Goal: Transaction & Acquisition: Purchase product/service

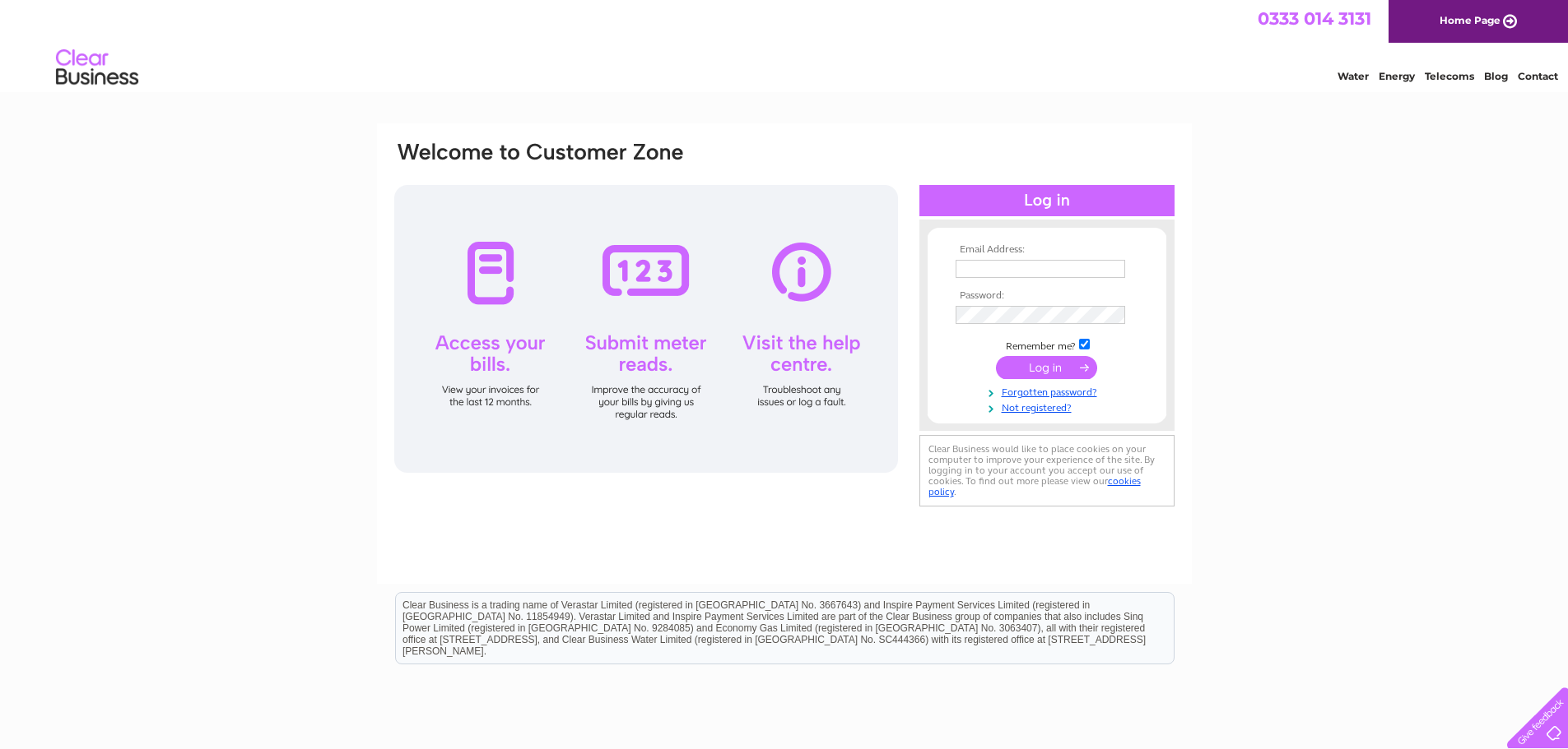
type input "hulleyltd@yahoo.co.uk"
click at [1036, 364] on input "submit" at bounding box center [1047, 367] width 102 height 23
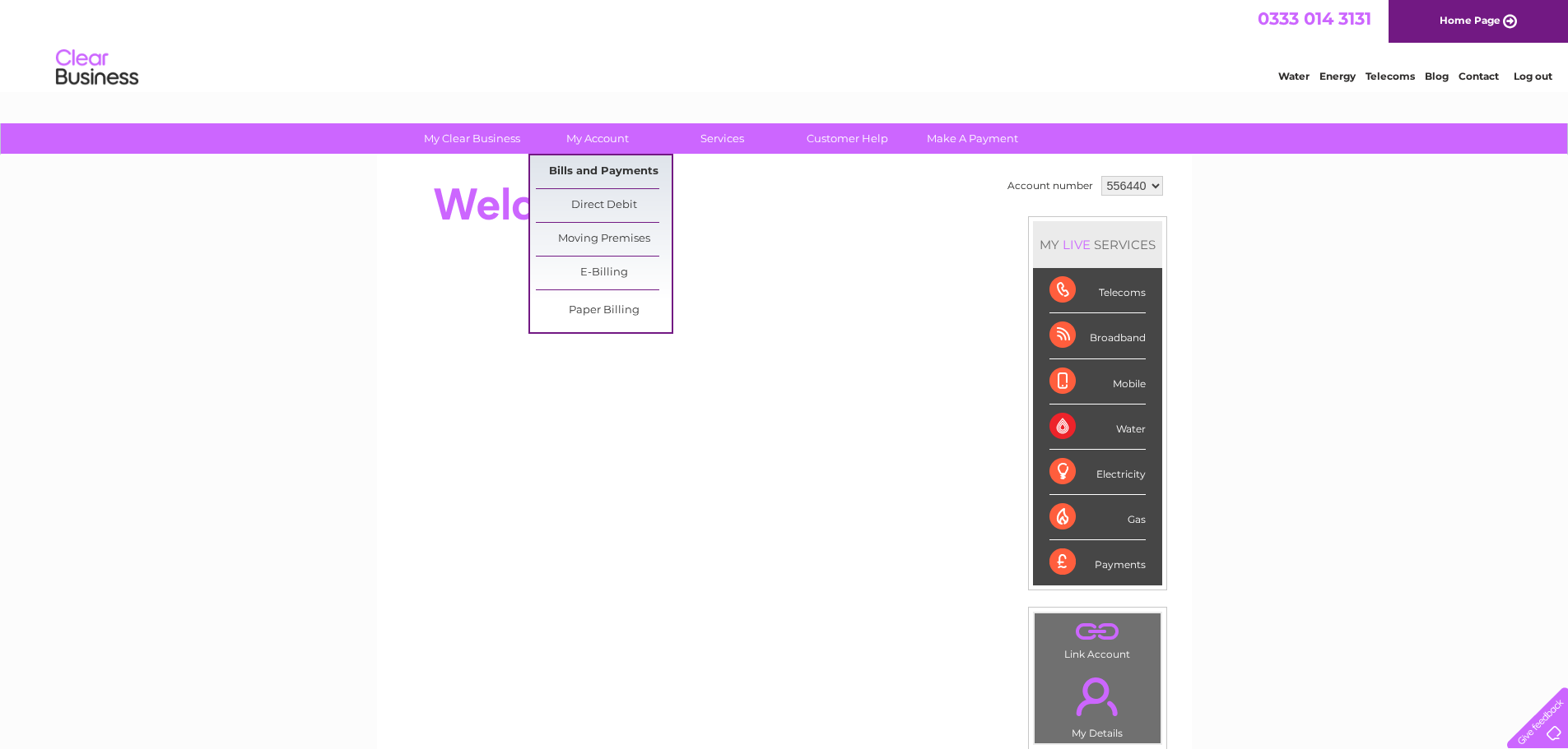
click at [602, 165] on link "Bills and Payments" at bounding box center [604, 172] width 136 height 33
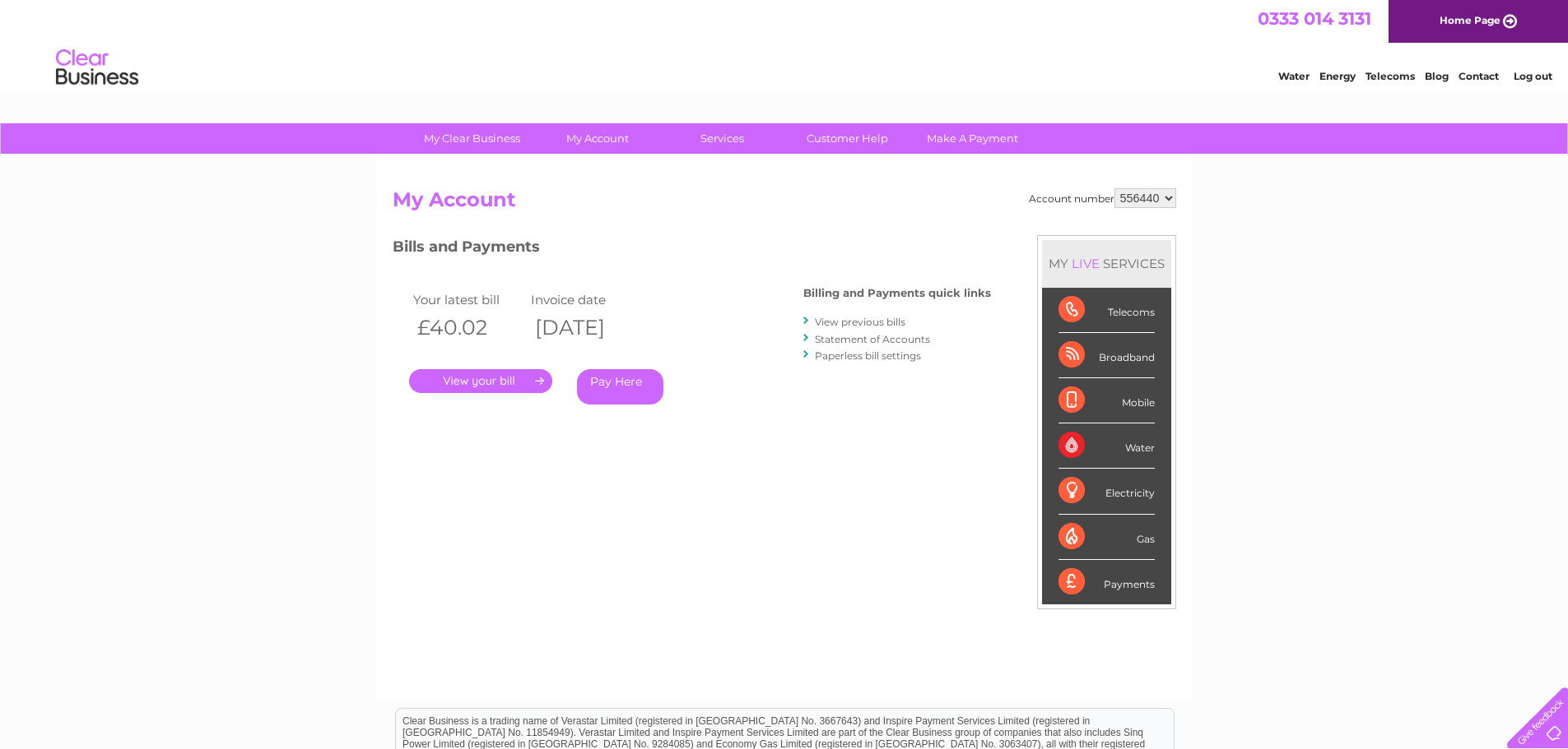
click at [616, 377] on link "Pay Here" at bounding box center [620, 386] width 87 height 35
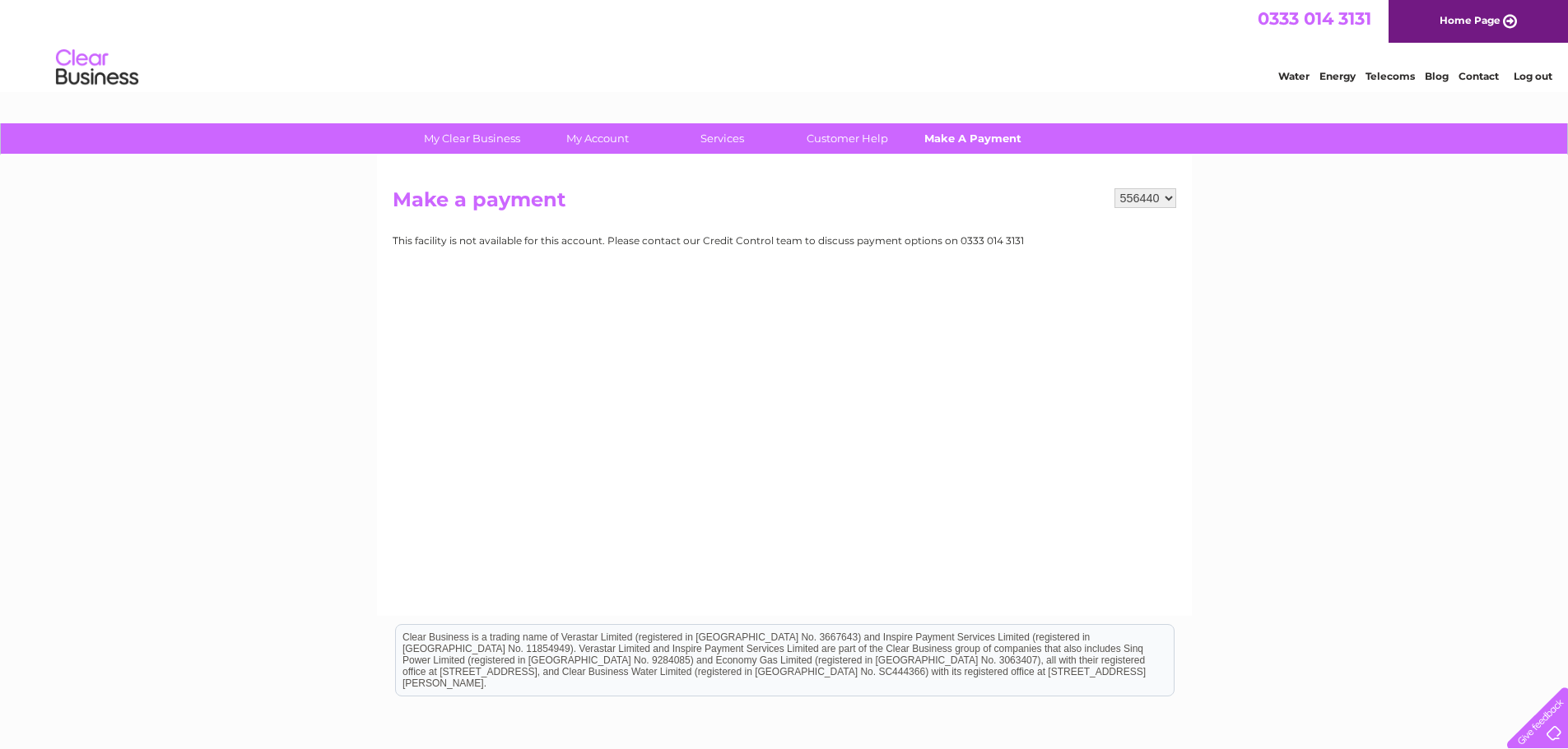
click at [952, 133] on link "Make A Payment" at bounding box center [972, 138] width 136 height 30
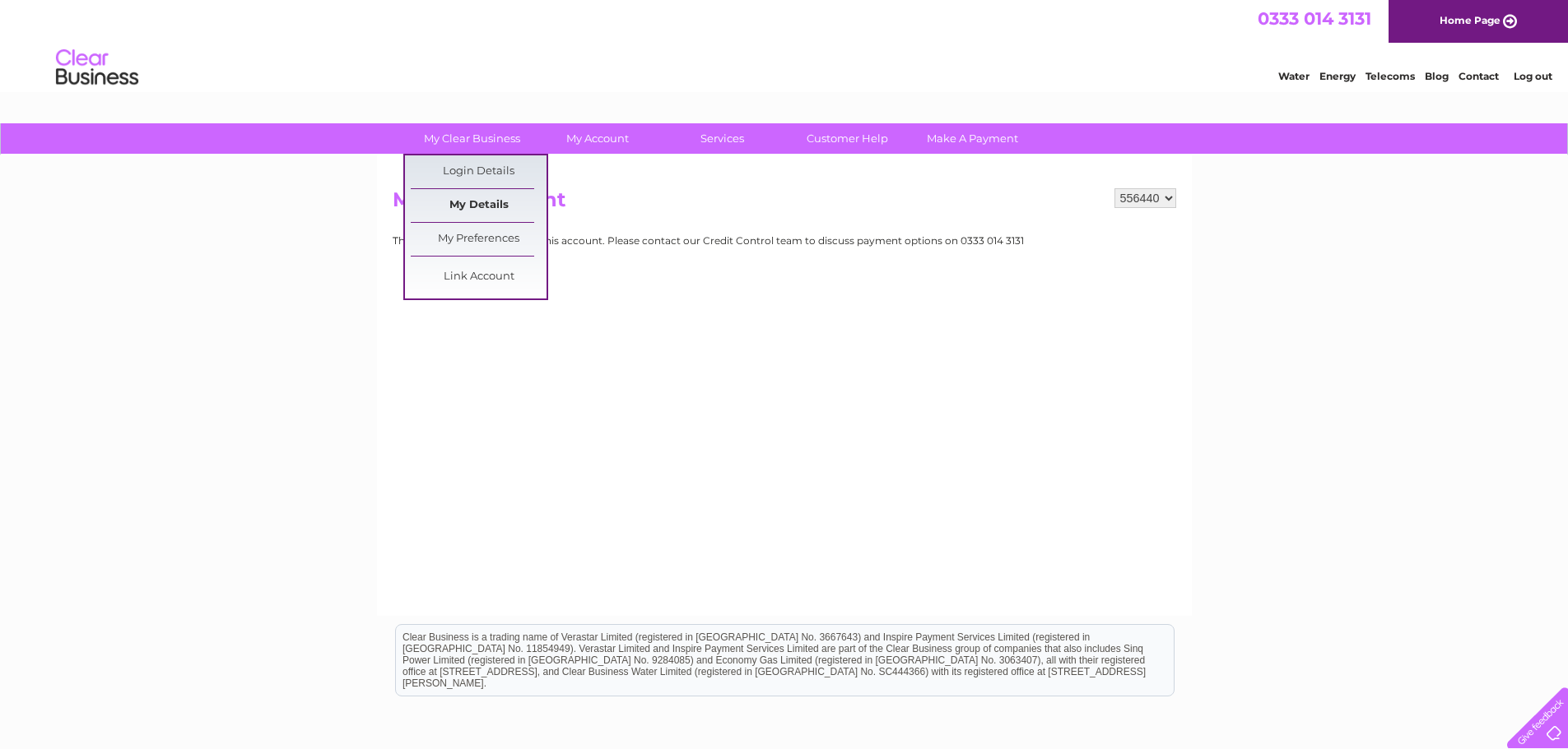
click at [475, 200] on link "My Details" at bounding box center [478, 206] width 136 height 33
